Goal: Navigation & Orientation: Find specific page/section

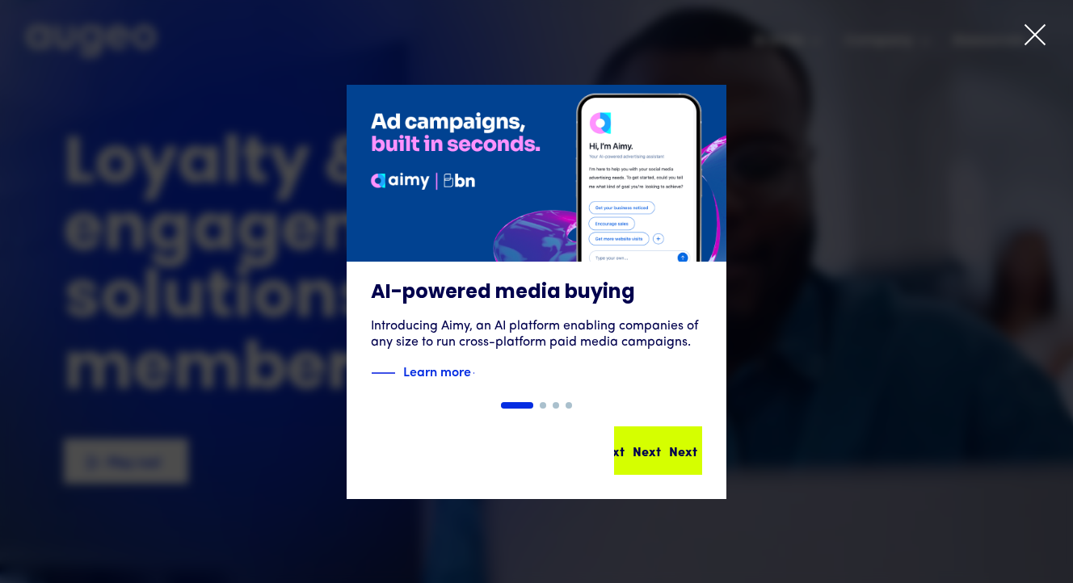
click at [648, 439] on div "Next Next Next Next" at bounding box center [658, 450] width 85 height 45
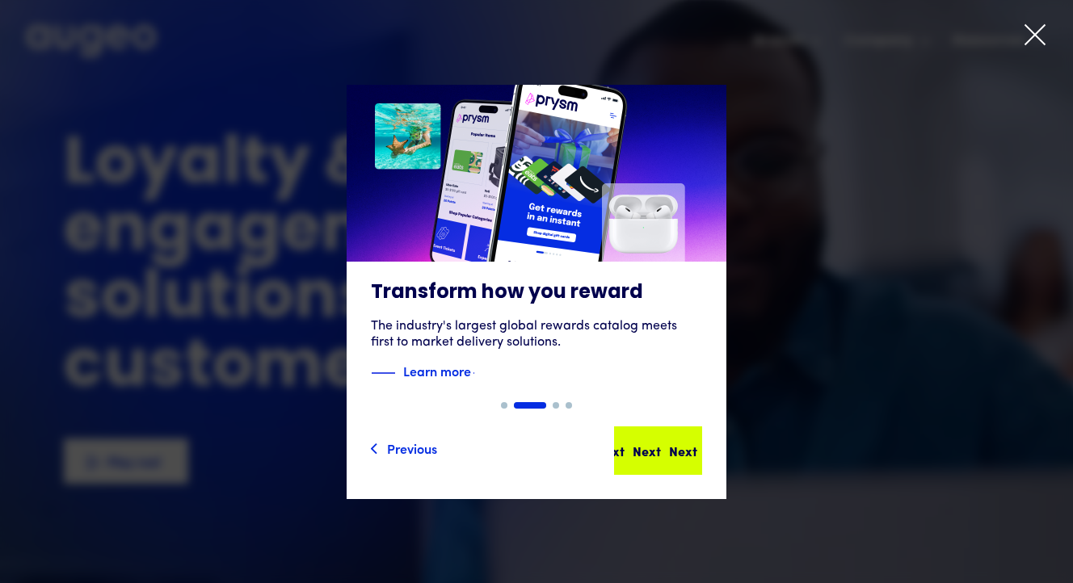
click at [649, 433] on div "Next Next Next Next" at bounding box center [658, 450] width 85 height 45
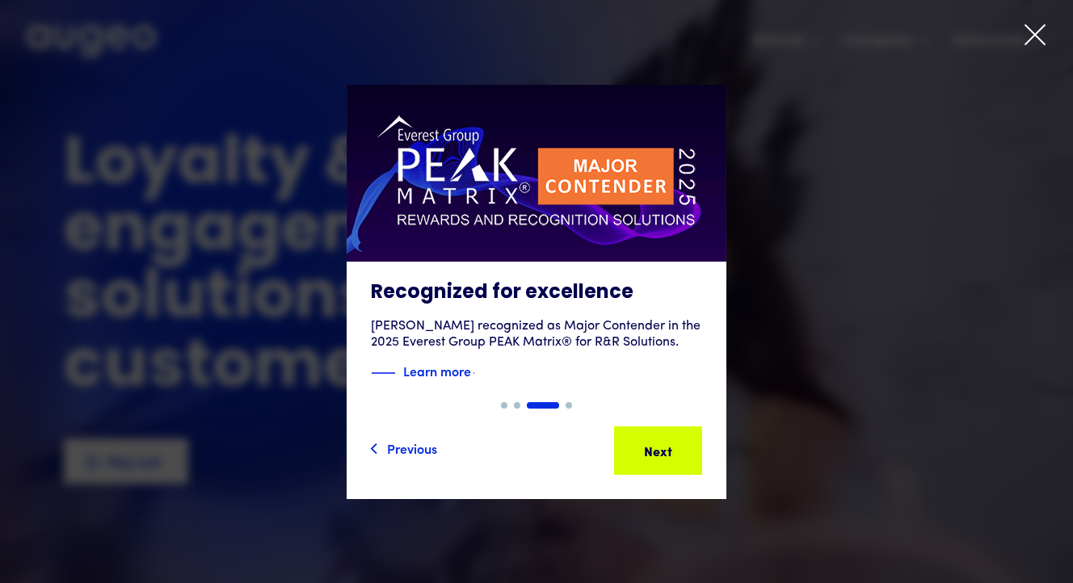
click at [649, 433] on div "Next Next Next Next" at bounding box center [658, 450] width 85 height 45
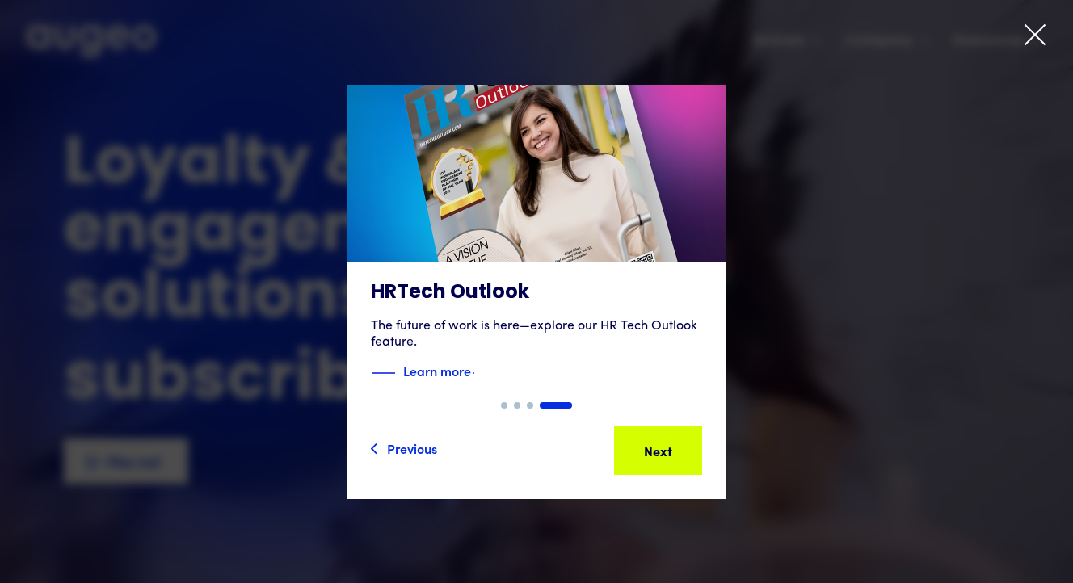
click at [649, 433] on div "Next Next Next Next" at bounding box center [658, 450] width 85 height 45
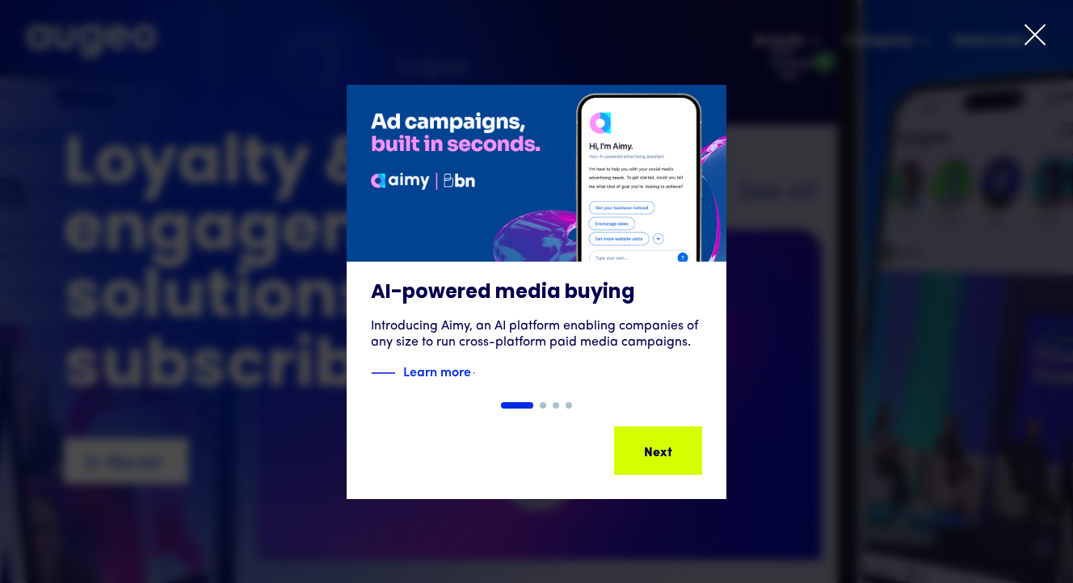
click at [649, 433] on div "Next Next Next Next" at bounding box center [658, 450] width 85 height 45
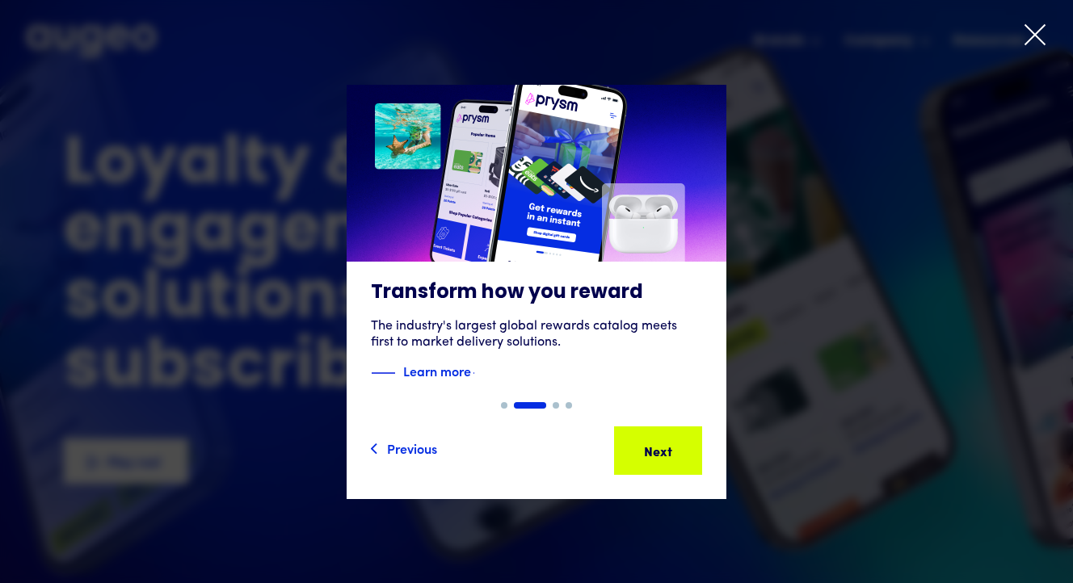
click at [1039, 30] on icon at bounding box center [1034, 34] width 19 height 19
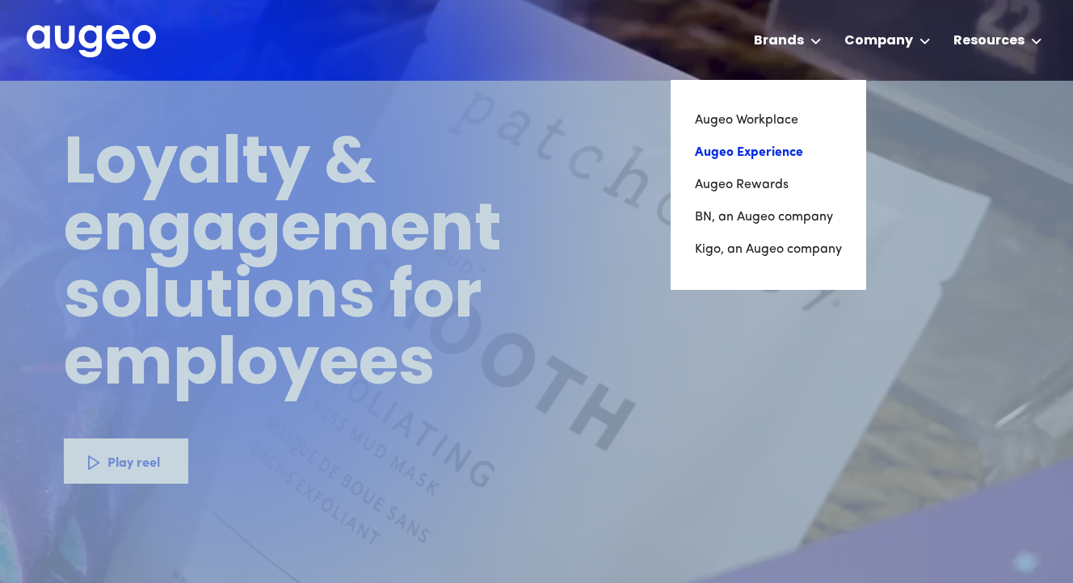
click at [775, 148] on link "Augeo Experience" at bounding box center [768, 153] width 147 height 32
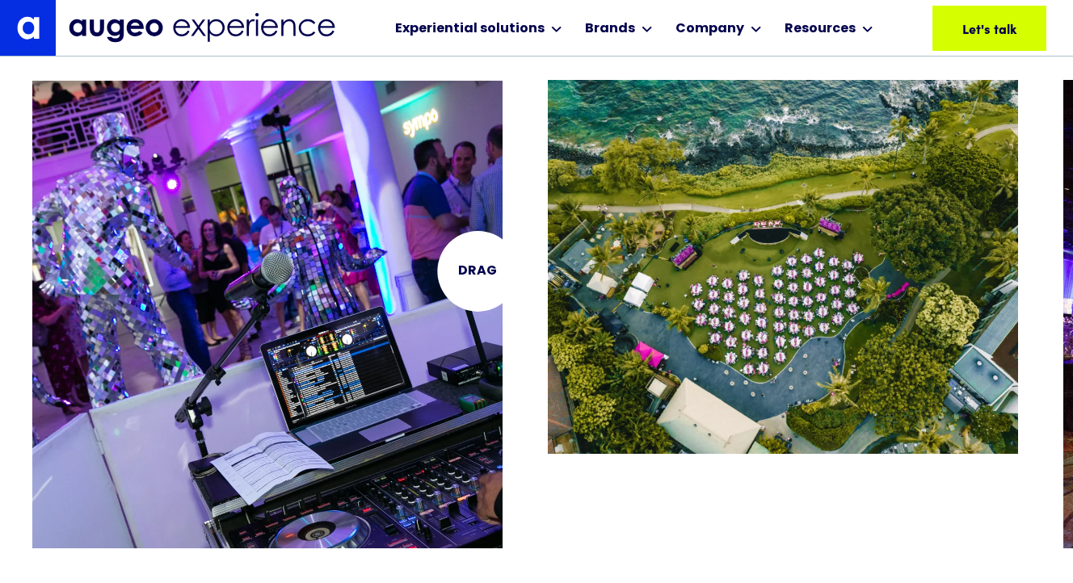
scroll to position [3048, 0]
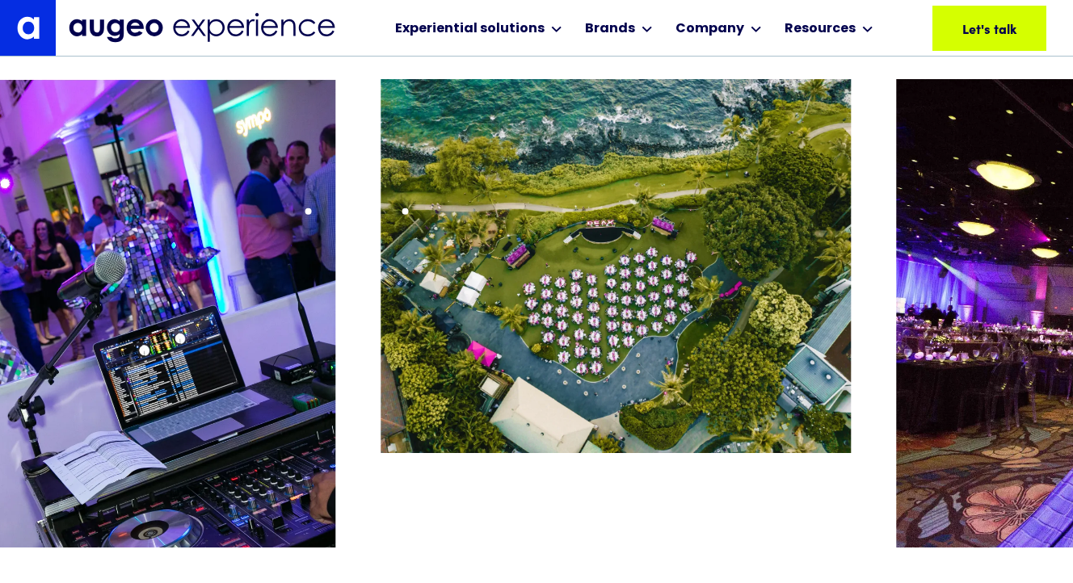
click at [193, 242] on div at bounding box center [385, 293] width 1040 height 429
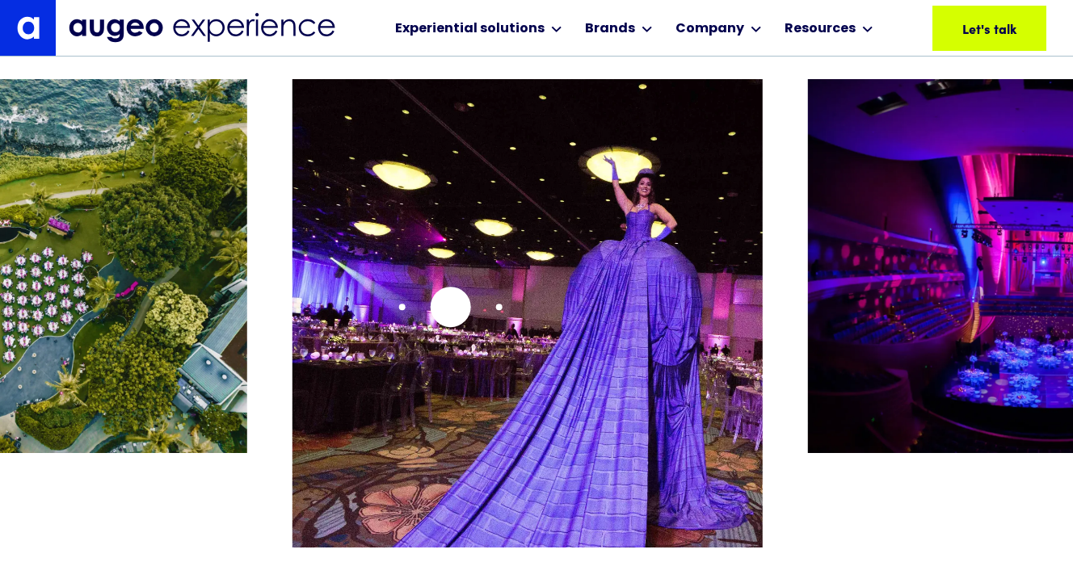
click at [292, 328] on img "3 / 26" at bounding box center [527, 368] width 470 height 578
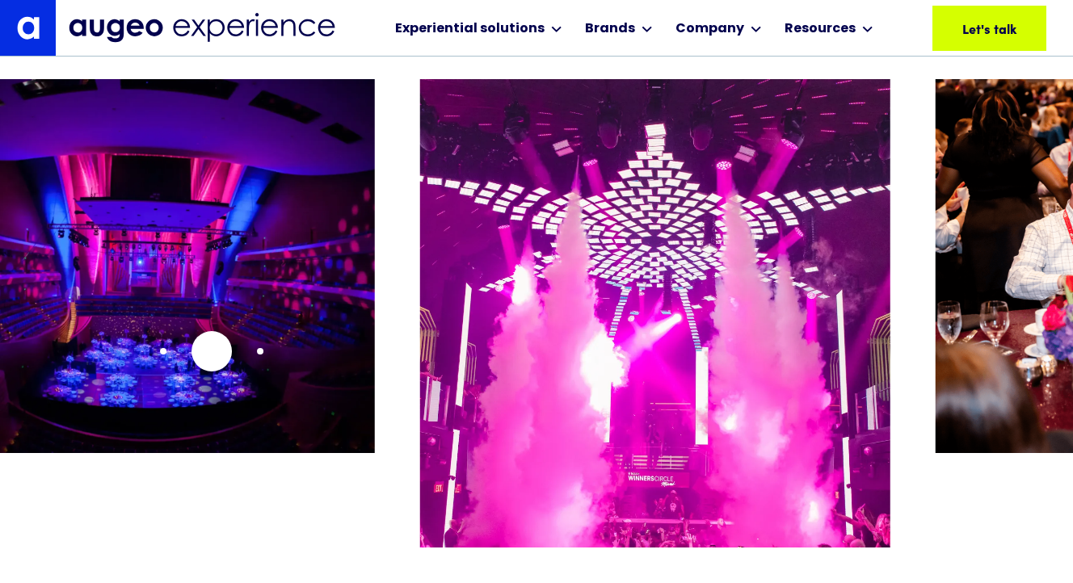
click at [207, 351] on img "4 / 26" at bounding box center [140, 266] width 470 height 374
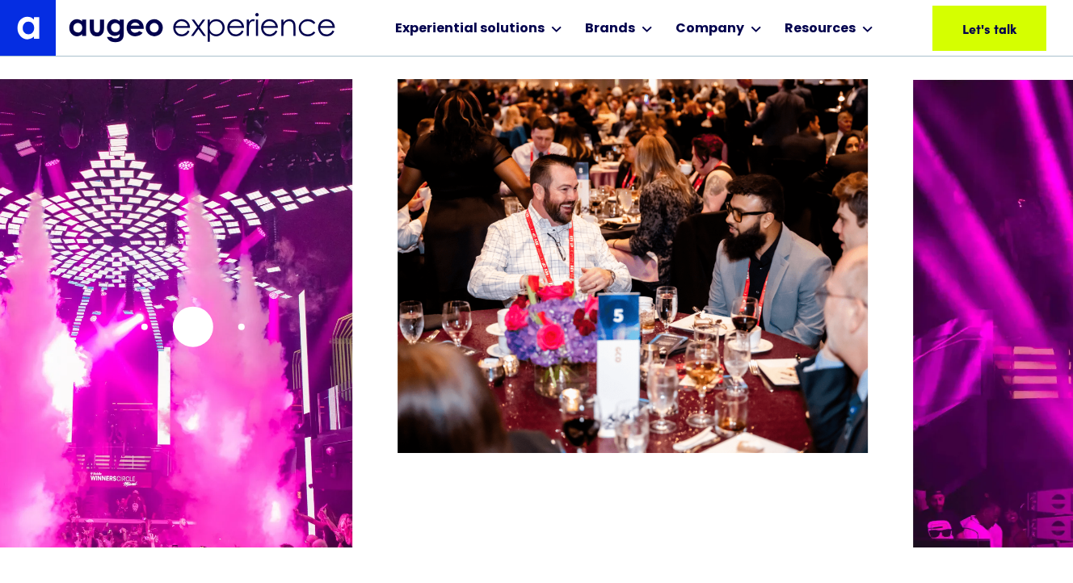
click at [29, 326] on img "5 / 26" at bounding box center [117, 368] width 470 height 578
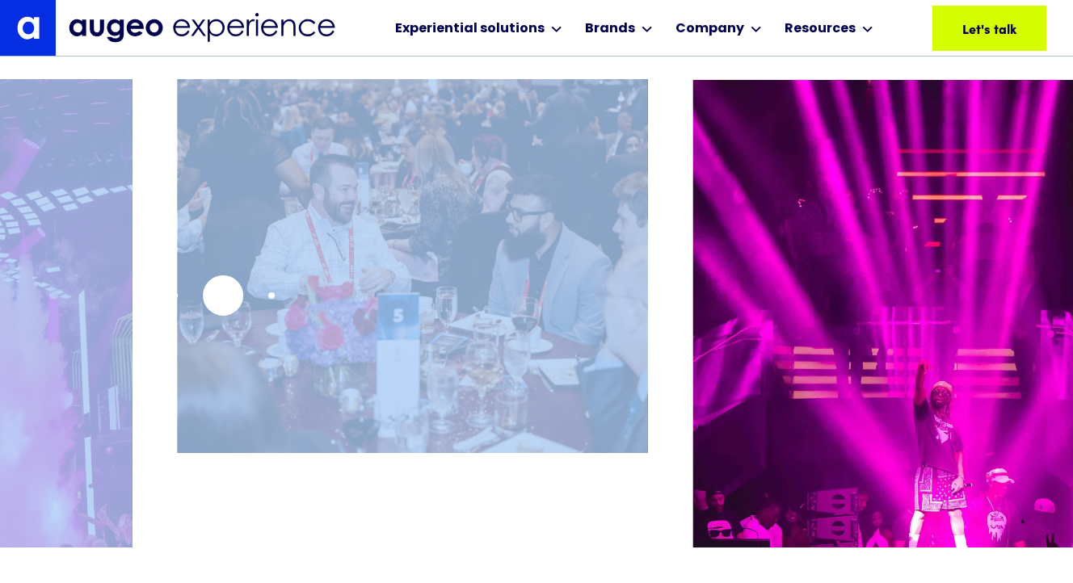
drag, startPoint x: 695, startPoint y: 270, endPoint x: 221, endPoint y: 295, distance: 474.0
click at [221, 295] on div at bounding box center [536, 293] width 1073 height 429
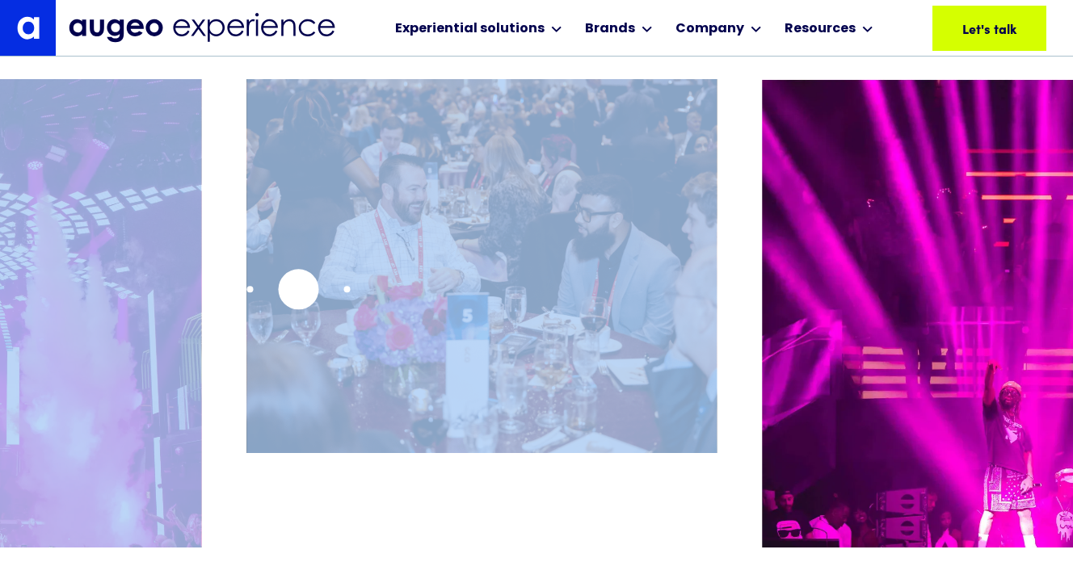
click at [716, 240] on img "6 / 26" at bounding box center [481, 266] width 470 height 374
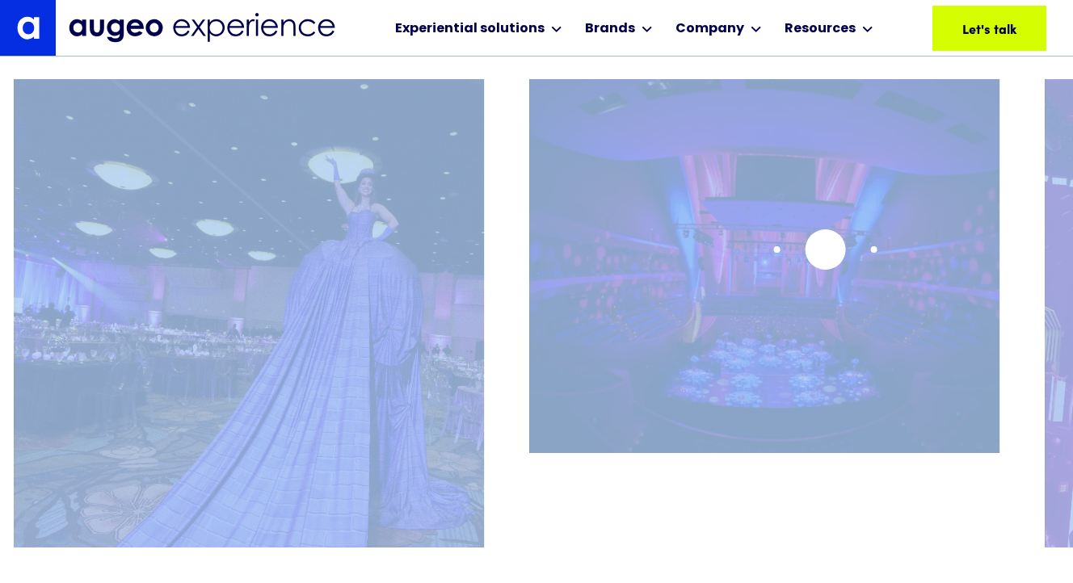
click at [835, 250] on img "4 / 26" at bounding box center [764, 266] width 470 height 374
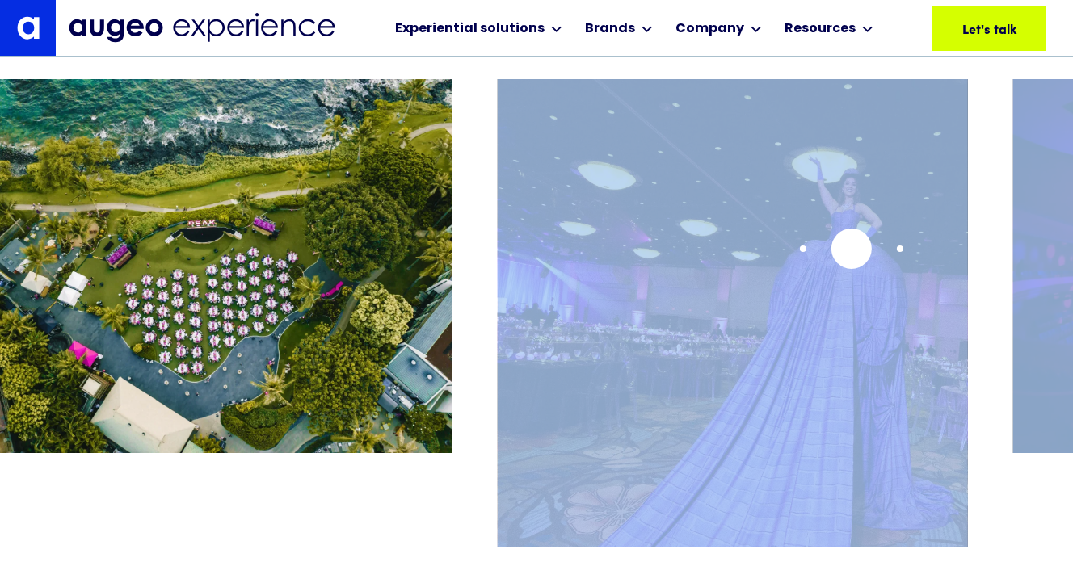
click at [968, 248] on img "3 / 26" at bounding box center [733, 368] width 470 height 578
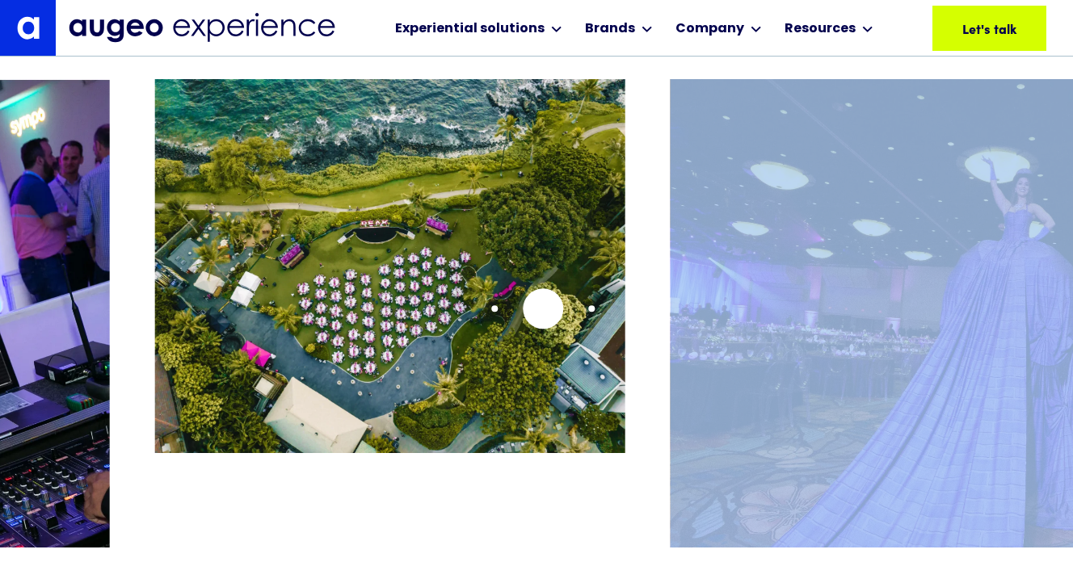
click at [625, 289] on img "2 / 26" at bounding box center [390, 266] width 470 height 374
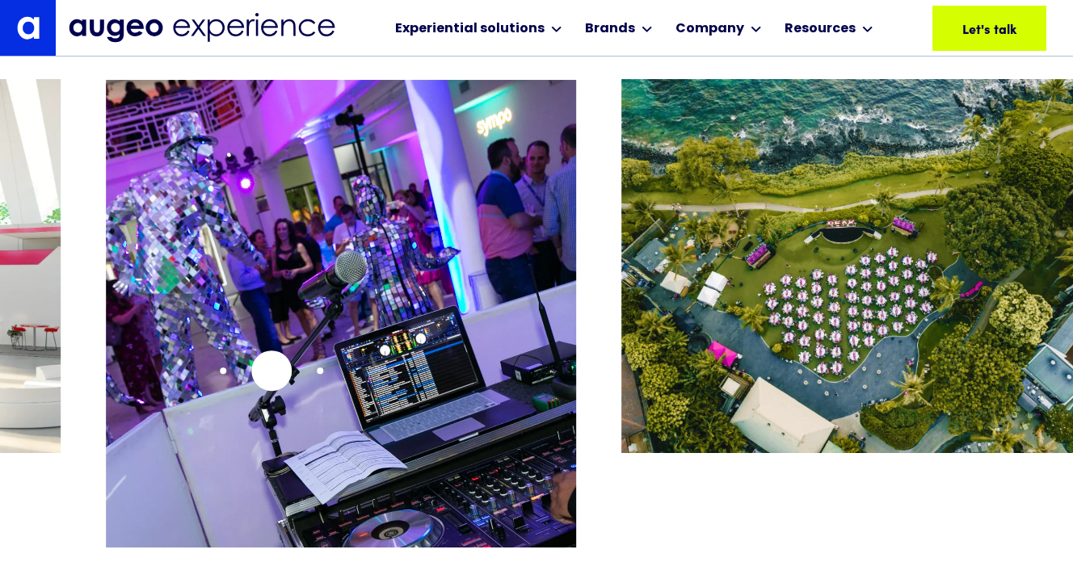
click at [576, 338] on img "1 / 26" at bounding box center [341, 368] width 470 height 578
